Goal: Information Seeking & Learning: Learn about a topic

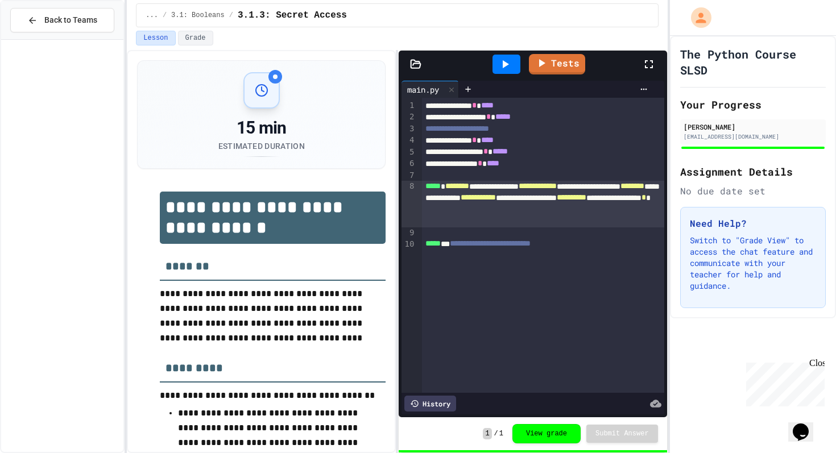
scroll to position [487, 0]
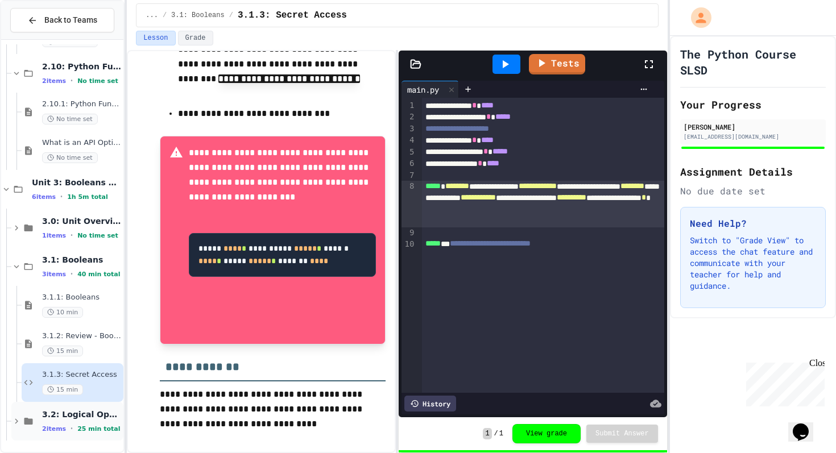
click at [57, 415] on span "3.2: Logical Operators" at bounding box center [81, 414] width 79 height 10
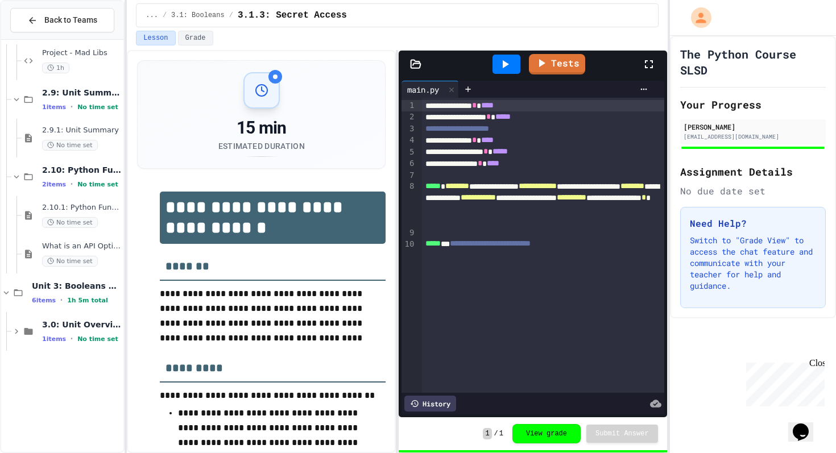
scroll to position [1273, 0]
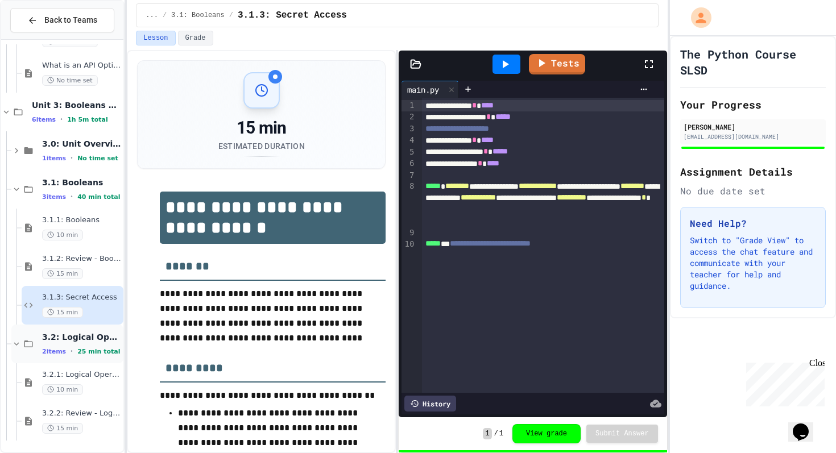
click at [97, 344] on div "3.2: Logical Operators 2 items • 25 min total" at bounding box center [81, 344] width 79 height 24
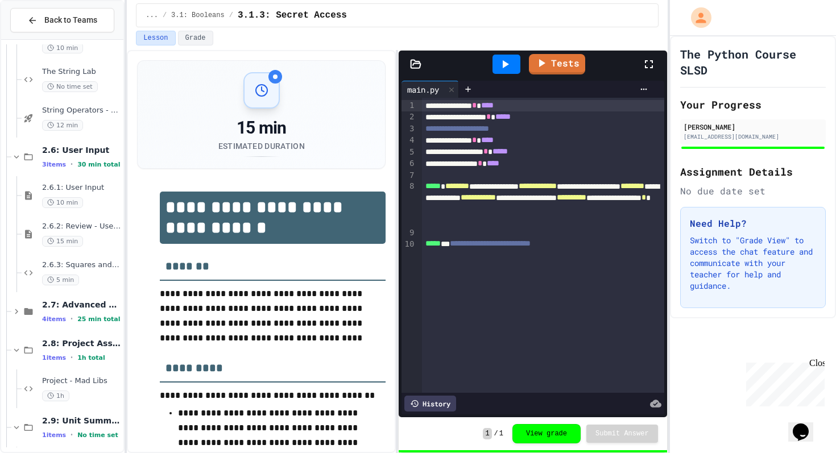
scroll to position [757, 0]
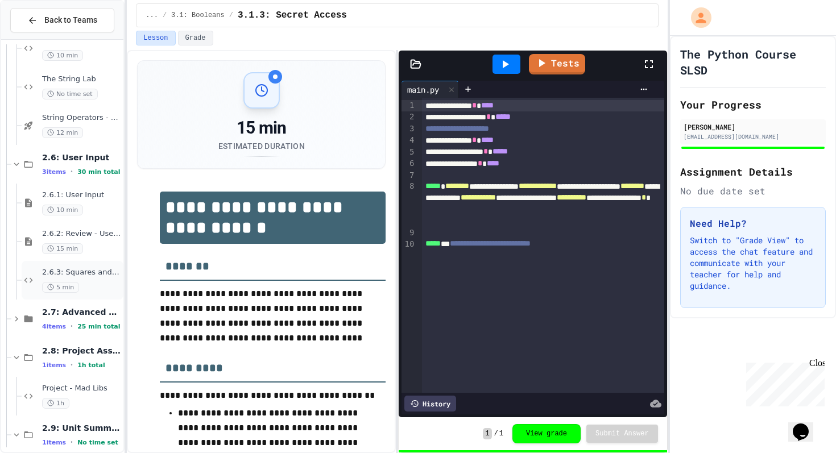
click at [96, 281] on div "2.6.3: Squares and Circles 5 min" at bounding box center [81, 280] width 79 height 25
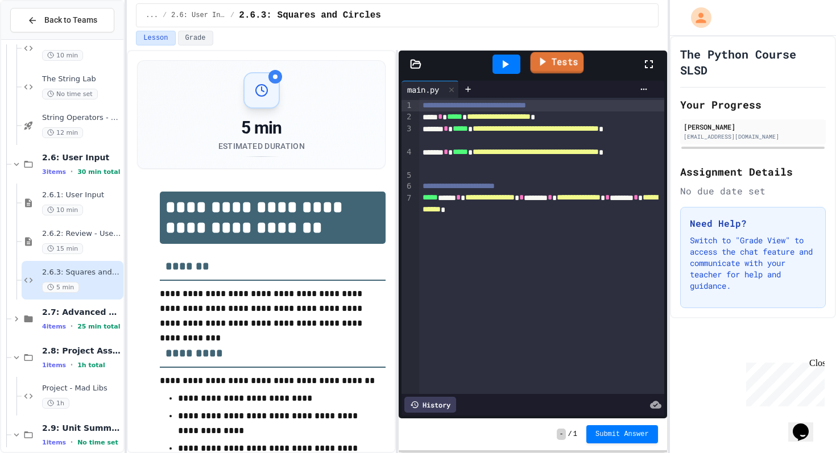
click at [559, 63] on link "Tests" at bounding box center [556, 63] width 53 height 22
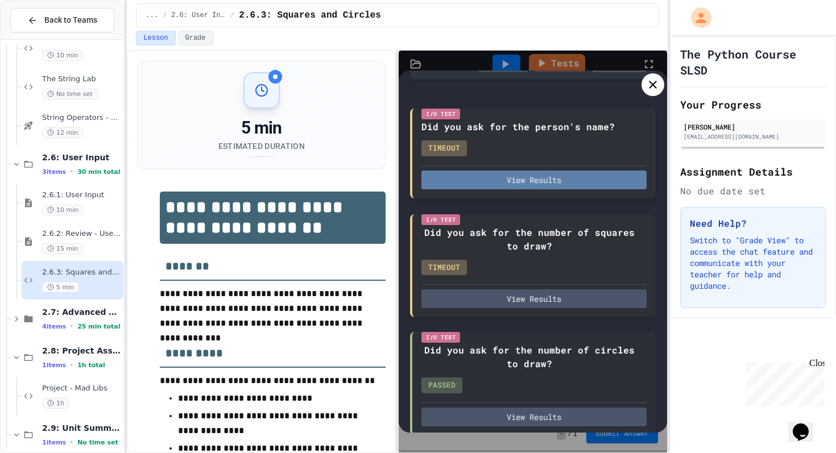
scroll to position [184, 0]
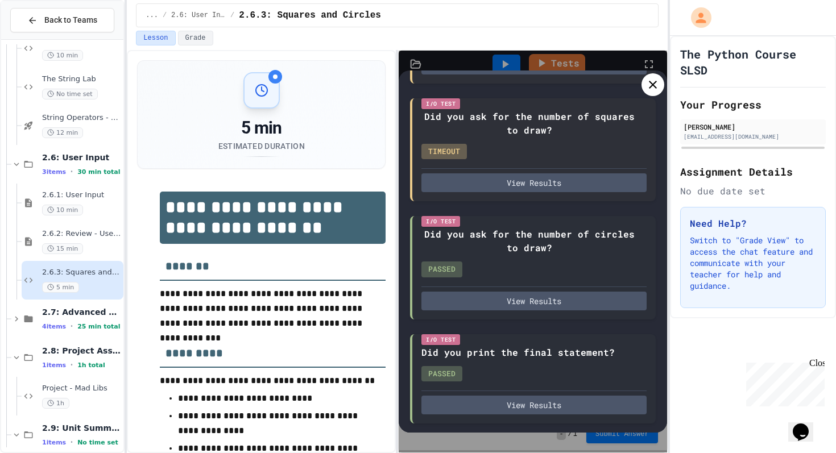
click at [651, 93] on div at bounding box center [652, 84] width 23 height 23
